Goal: Check status: Check status

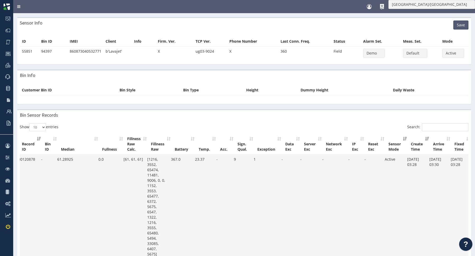
scroll to position [0, 3]
